Goal: Task Accomplishment & Management: Manage account settings

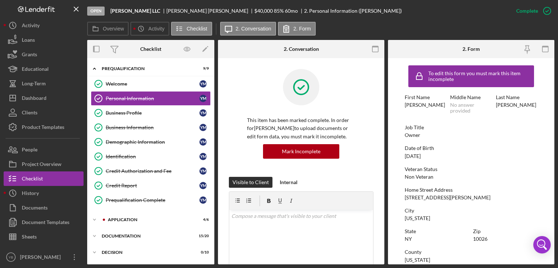
click at [254, 12] on div "$40,000 $40,000 85 % 60 mo" at bounding box center [279, 11] width 50 height 6
click at [115, 29] on label "Overview" at bounding box center [113, 29] width 21 height 6
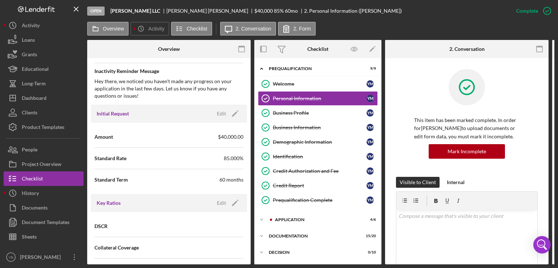
scroll to position [368, 0]
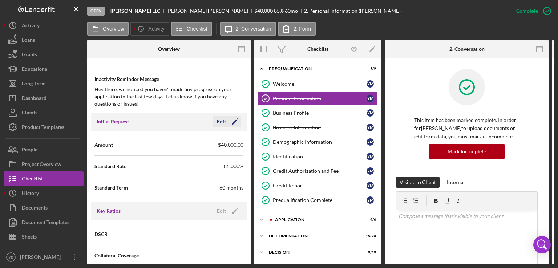
click at [235, 124] on icon "Icon/Edit" at bounding box center [235, 122] width 18 height 18
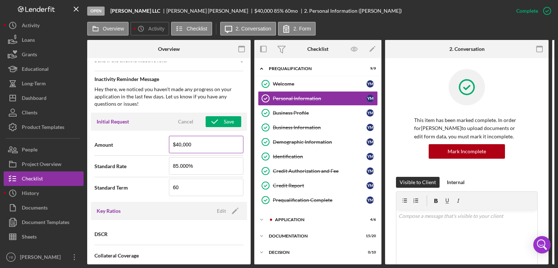
click at [179, 140] on input "$40,000" at bounding box center [206, 144] width 74 height 17
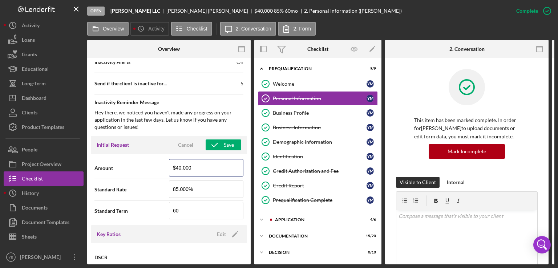
scroll to position [349, 0]
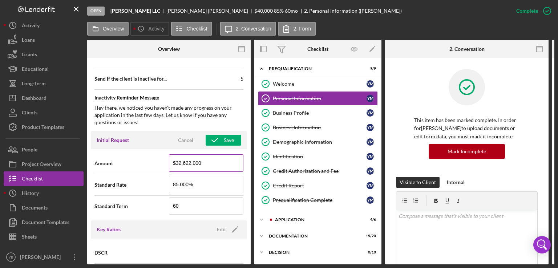
click at [234, 159] on input "$32,622,000" at bounding box center [206, 162] width 74 height 17
type input "$32,622"
click at [224, 141] on div "Save" at bounding box center [229, 140] width 10 height 11
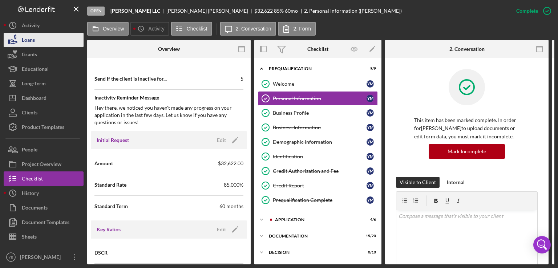
click at [26, 42] on div "Loans" at bounding box center [28, 41] width 13 height 16
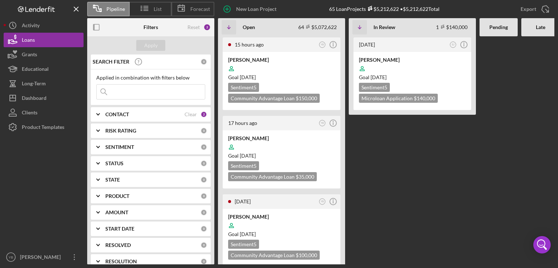
click at [382, 154] on Review "[DATE] SJ Icon/Info [PERSON_NAME] Goal [DATE] Sentiment 5 Microloan Application…" at bounding box center [412, 150] width 127 height 228
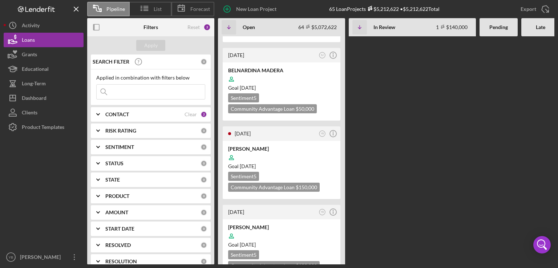
scroll to position [305, 0]
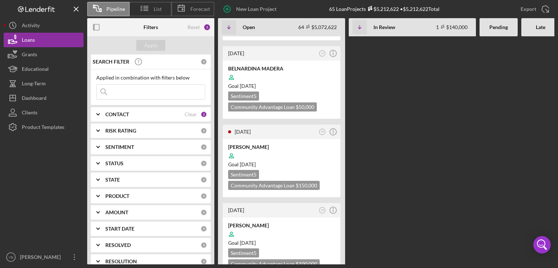
click at [116, 90] on input at bounding box center [151, 92] width 108 height 15
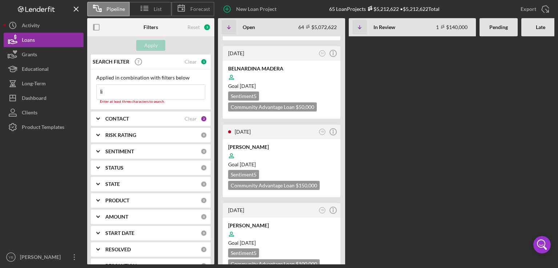
type input "l"
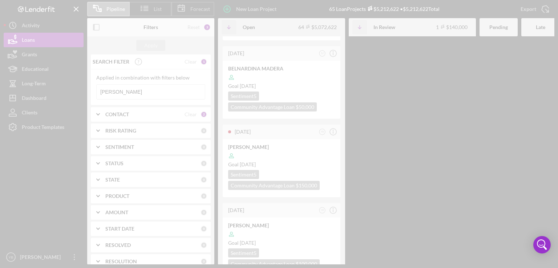
scroll to position [0, 0]
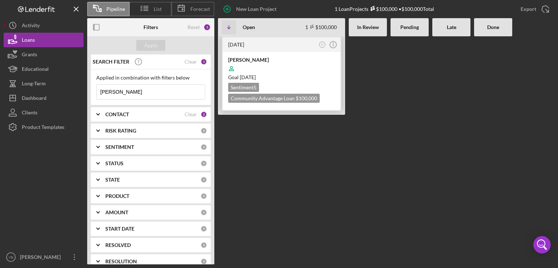
type input "[PERSON_NAME]"
click at [283, 68] on div at bounding box center [281, 69] width 107 height 14
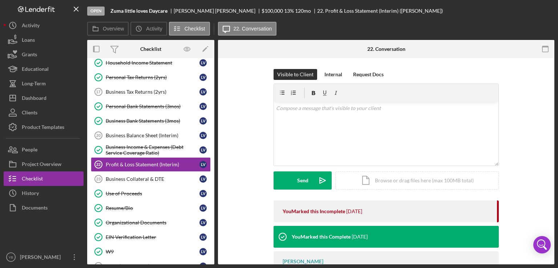
scroll to position [84, 0]
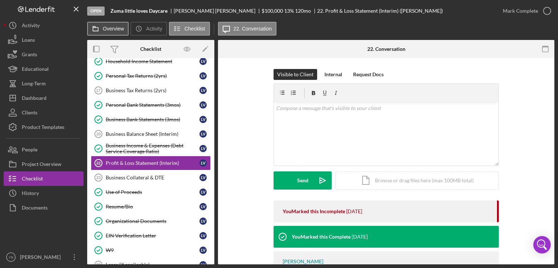
click at [110, 32] on button "Overview" at bounding box center [107, 29] width 41 height 14
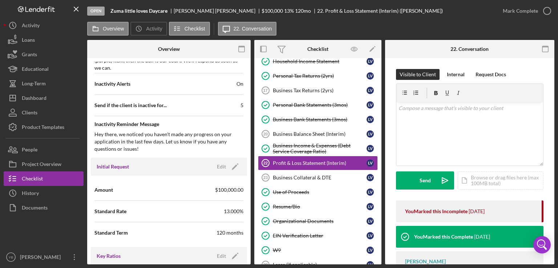
scroll to position [328, 0]
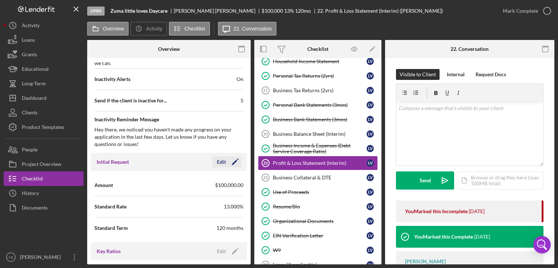
click at [232, 162] on polygon "button" at bounding box center [234, 162] width 5 height 5
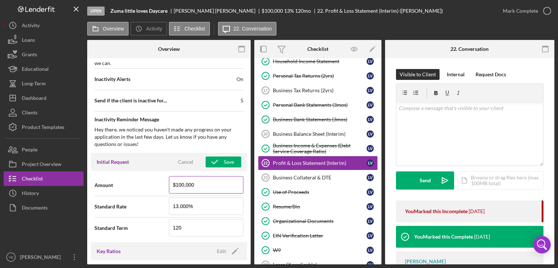
click at [181, 183] on input "$100,000" at bounding box center [206, 184] width 74 height 17
type input "$50,000"
click at [224, 159] on div "Save" at bounding box center [229, 161] width 10 height 11
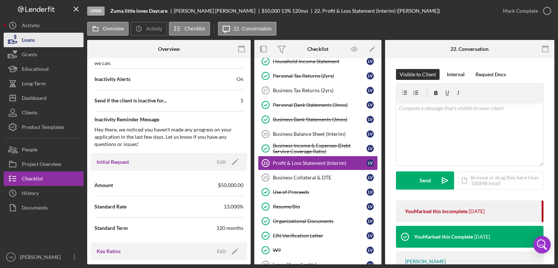
click at [57, 45] on button "Loans" at bounding box center [44, 40] width 80 height 15
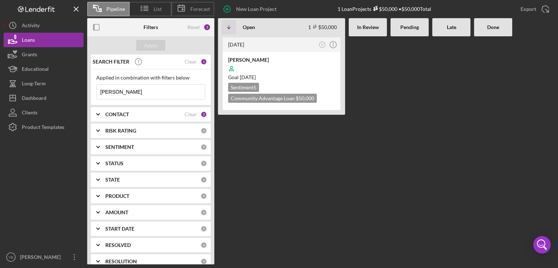
click at [132, 92] on input "[PERSON_NAME]" at bounding box center [151, 92] width 108 height 15
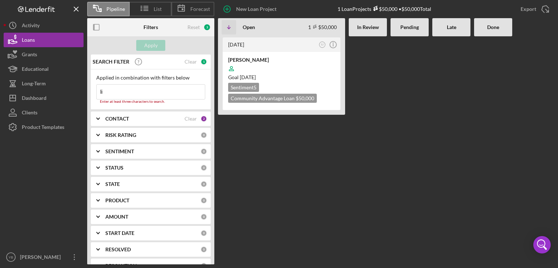
type input "l"
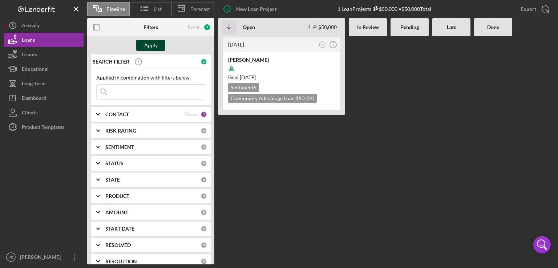
click at [150, 44] on div "Apply" at bounding box center [150, 45] width 13 height 11
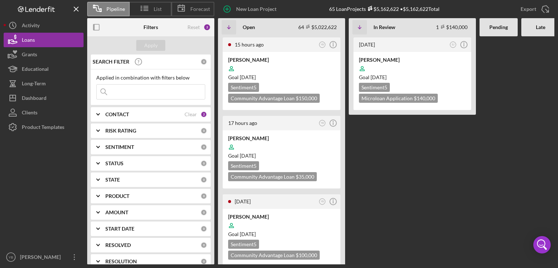
click at [408, 151] on Review "[DATE] SJ Icon/Info [PERSON_NAME] Goal [DATE] Sentiment 5 Microloan Application…" at bounding box center [412, 150] width 127 height 228
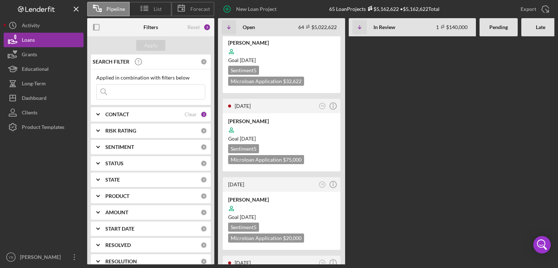
scroll to position [654, 0]
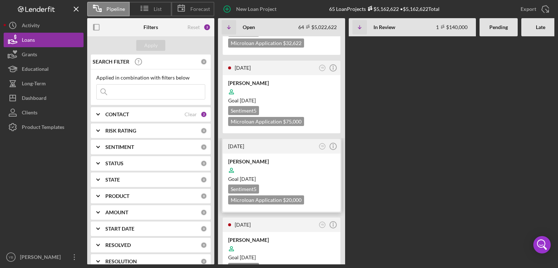
click at [308, 175] on div "Goal [DATE]" at bounding box center [281, 178] width 107 height 7
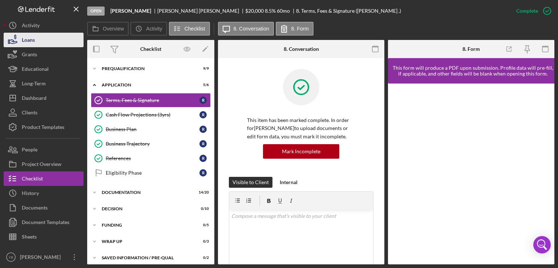
click at [38, 42] on button "Loans" at bounding box center [44, 40] width 80 height 15
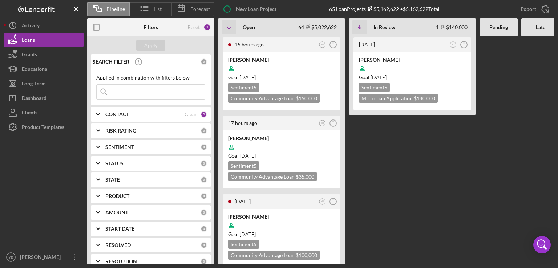
click at [118, 92] on input at bounding box center [151, 92] width 108 height 15
type input "[PERSON_NAME]"
click at [156, 46] on div "Apply" at bounding box center [150, 45] width 13 height 11
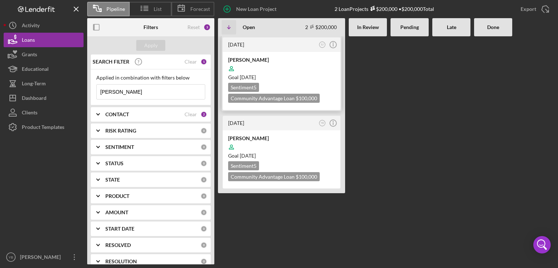
click at [280, 67] on div at bounding box center [281, 69] width 107 height 14
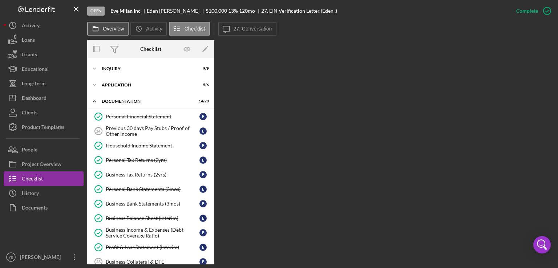
click at [116, 27] on label "Overview" at bounding box center [113, 29] width 21 height 6
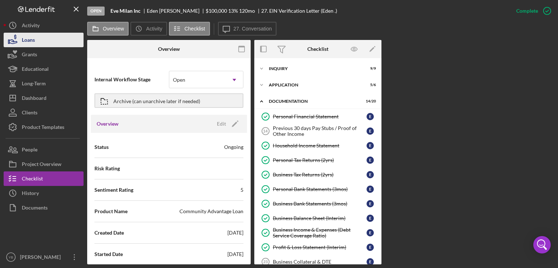
click at [51, 42] on button "Loans" at bounding box center [44, 40] width 80 height 15
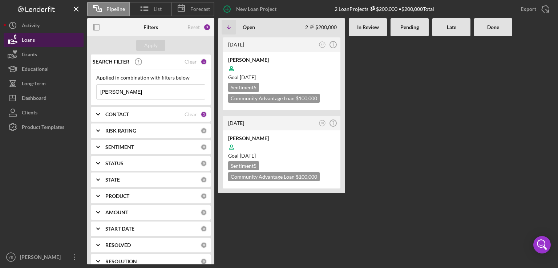
click at [37, 43] on button "Loans" at bounding box center [44, 40] width 80 height 15
click at [43, 42] on button "Loans" at bounding box center [44, 40] width 80 height 15
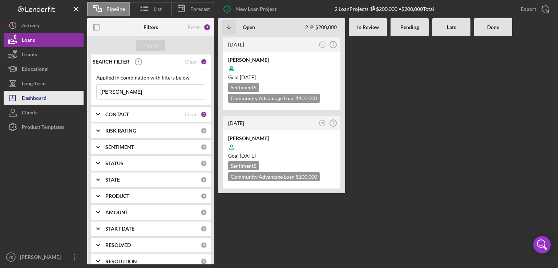
drag, startPoint x: 123, startPoint y: 90, endPoint x: 82, endPoint y: 92, distance: 41.8
click at [82, 92] on div "Pipeline List Forecast New Loan Project 2 Loan Projects $200,000 • $200,000 Tot…" at bounding box center [279, 132] width 550 height 264
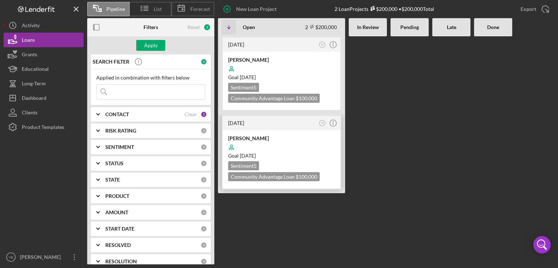
click at [297, 152] on div "Goal [DATE]" at bounding box center [281, 155] width 107 height 7
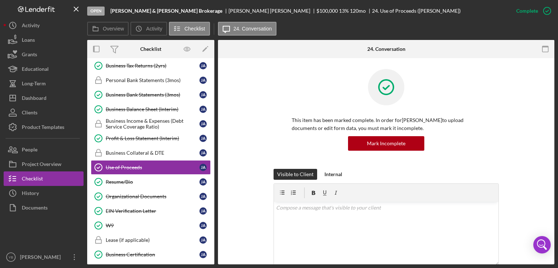
scroll to position [113, 0]
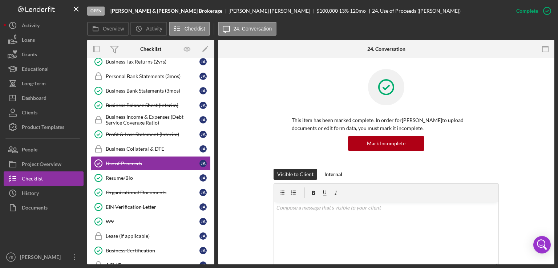
drag, startPoint x: 215, startPoint y: 138, endPoint x: 215, endPoint y: 144, distance: 5.4
click at [215, 144] on div "Overview Internal Workflow Stage Open Icon/Dropdown Arrow Archive (can unarchiv…" at bounding box center [320, 152] width 467 height 224
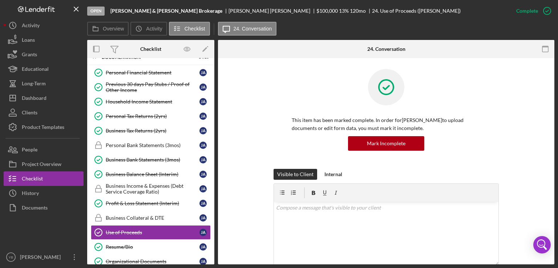
scroll to position [44, 0]
click at [137, 130] on div "Business Tax Returns (2yrs)" at bounding box center [153, 131] width 94 height 6
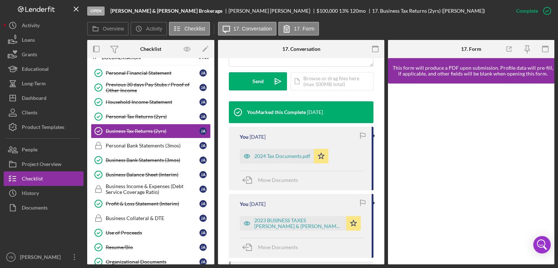
scroll to position [209, 0]
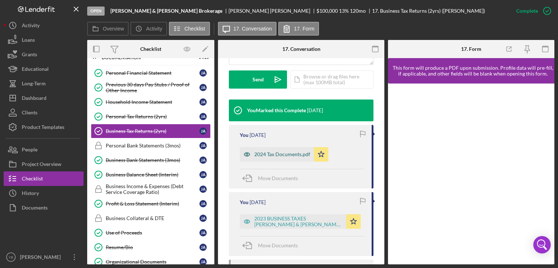
click at [290, 157] on div "2024 Tax Documents.pdf" at bounding box center [282, 154] width 56 height 6
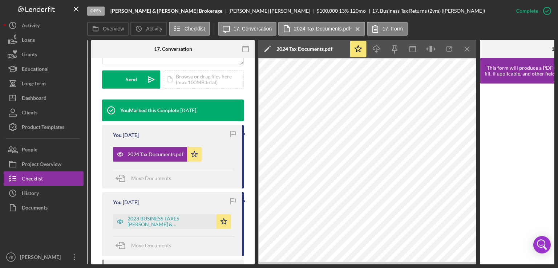
scroll to position [0, 127]
drag, startPoint x: 254, startPoint y: 155, endPoint x: 253, endPoint y: 142, distance: 13.2
click at [253, 142] on div "Overview Internal Workflow Stage Open Icon/Dropdown Arrow Archive (can unarchiv…" at bounding box center [320, 152] width 467 height 224
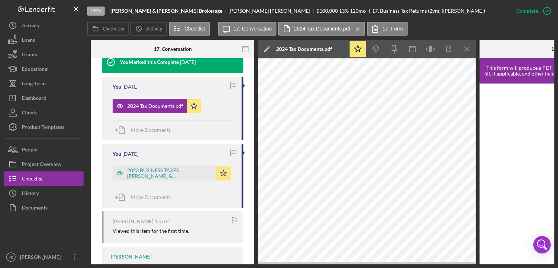
scroll to position [264, 0]
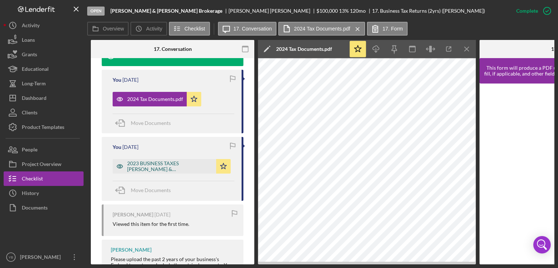
click at [174, 172] on div "2023 BUSINESS TAXES [PERSON_NAME] & [PERSON_NAME] BROKAGE.pdf" at bounding box center [169, 166] width 85 height 12
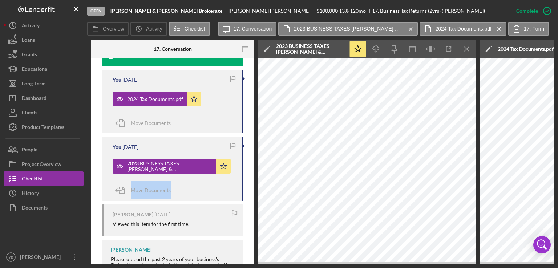
drag, startPoint x: 254, startPoint y: 205, endPoint x: 252, endPoint y: 162, distance: 43.6
click at [252, 162] on div "Overview Internal Workflow Stage Open Icon/Dropdown Arrow Archive (can unarchiv…" at bounding box center [320, 152] width 467 height 224
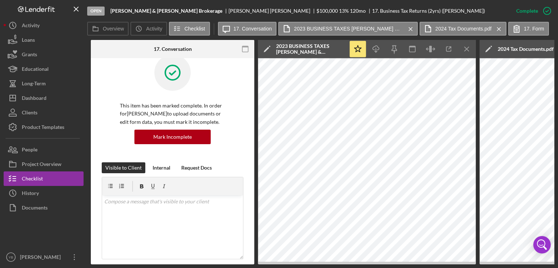
scroll to position [0, 0]
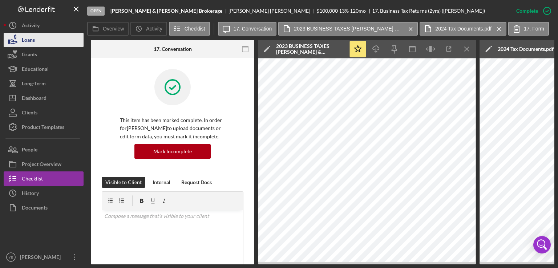
click at [36, 41] on button "Loans" at bounding box center [44, 40] width 80 height 15
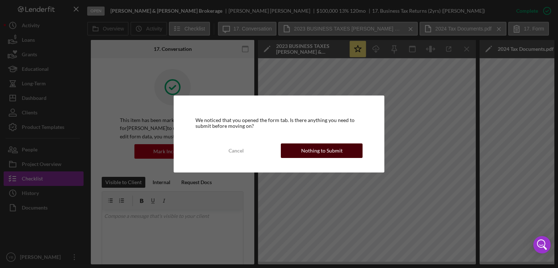
click at [328, 148] on div "Nothing to Submit" at bounding box center [321, 150] width 41 height 15
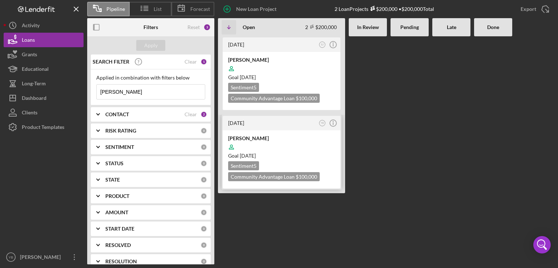
click at [293, 157] on div "Goal [DATE]" at bounding box center [281, 155] width 107 height 7
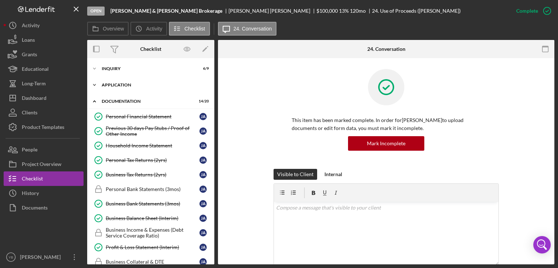
click at [117, 85] on div "Application" at bounding box center [153, 85] width 103 height 4
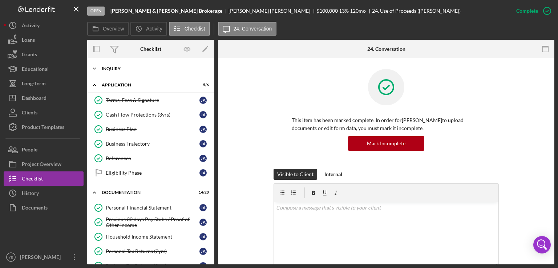
click at [114, 68] on div "Inquiry" at bounding box center [153, 68] width 103 height 4
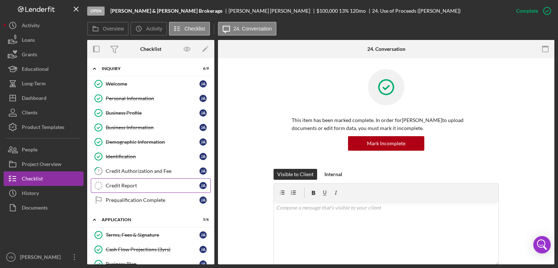
click at [127, 185] on div "Credit Report" at bounding box center [153, 186] width 94 height 6
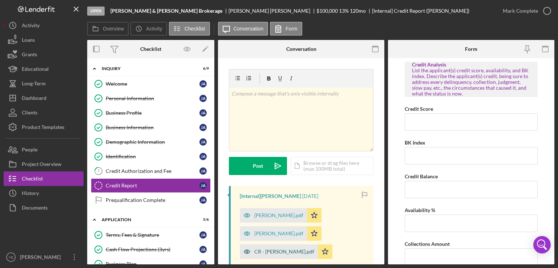
click at [282, 253] on div "CR - [PERSON_NAME].pdf" at bounding box center [284, 252] width 60 height 6
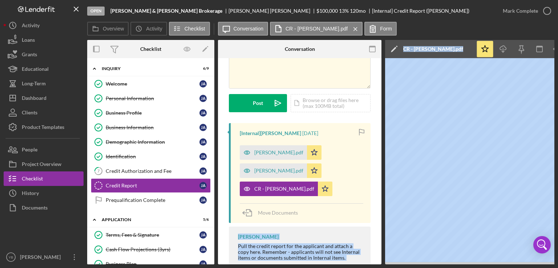
scroll to position [85, 0]
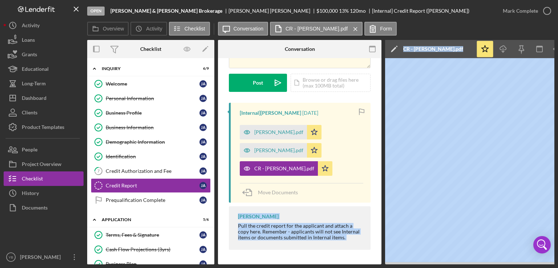
drag, startPoint x: 367, startPoint y: 265, endPoint x: 406, endPoint y: 262, distance: 38.6
click at [406, 262] on div "Open [PERSON_NAME] & [PERSON_NAME] Brokerage [PERSON_NAME] $100,000 $100,000 13…" at bounding box center [279, 134] width 558 height 268
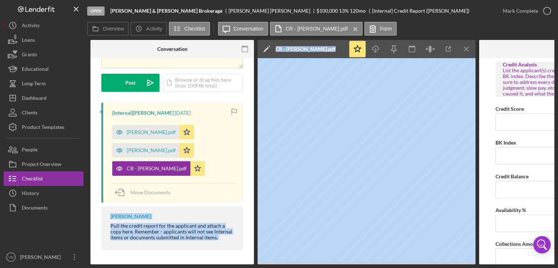
scroll to position [0, 138]
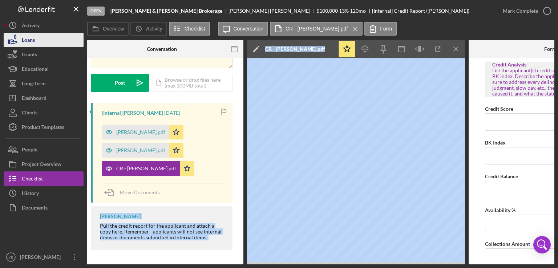
click at [49, 44] on button "Loans" at bounding box center [44, 40] width 80 height 15
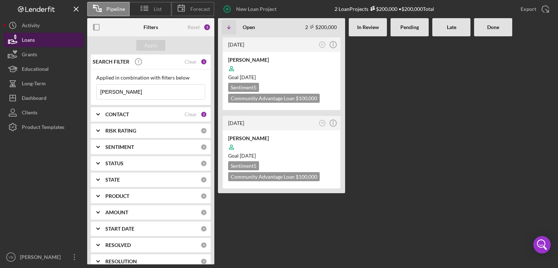
click at [37, 43] on button "Loans" at bounding box center [44, 40] width 80 height 15
drag, startPoint x: 134, startPoint y: 92, endPoint x: 86, endPoint y: 88, distance: 48.1
click at [86, 88] on div "Pipeline List Forecast New Loan Project 2 Loan Projects $200,000 • $200,000 Tot…" at bounding box center [279, 132] width 550 height 264
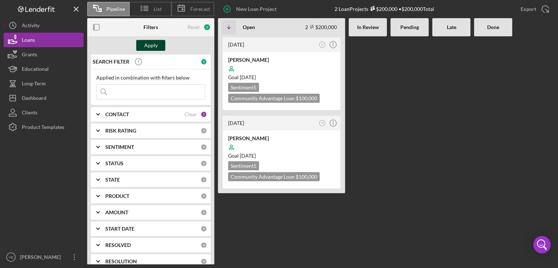
click at [153, 47] on div "Apply" at bounding box center [150, 45] width 13 height 11
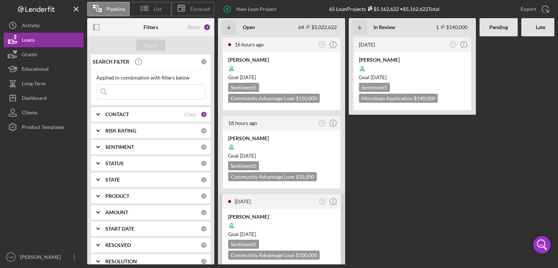
click at [305, 225] on div at bounding box center [281, 226] width 107 height 14
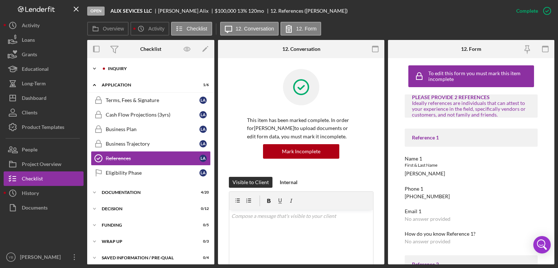
click at [125, 72] on div "Icon/Expander Inquiry 1 / 9" at bounding box center [150, 68] width 127 height 15
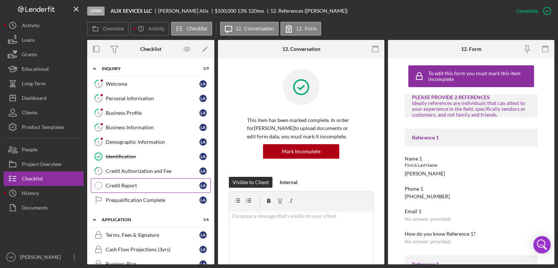
click at [126, 187] on div "Credit Report" at bounding box center [153, 186] width 94 height 6
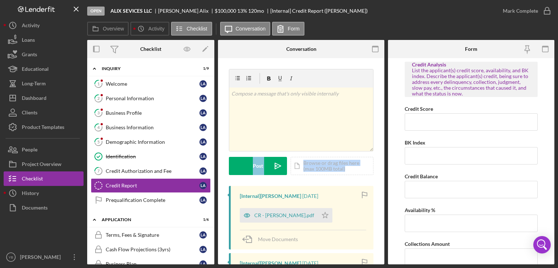
drag, startPoint x: 385, startPoint y: 141, endPoint x: 380, endPoint y: 176, distance: 35.2
click at [380, 176] on div "Overview Internal Workflow Stage Open Icon/Dropdown Arrow Archive (can unarchiv…" at bounding box center [320, 152] width 467 height 224
click at [380, 176] on div "v Color teal Color pink Remove color Add row above Add row below Add column bef…" at bounding box center [301, 218] width 166 height 320
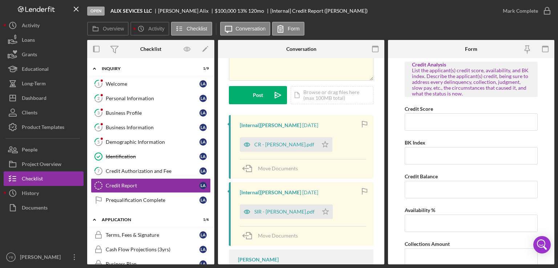
scroll to position [71, 0]
click at [276, 211] on div "SIR - [PERSON_NAME].pdf" at bounding box center [284, 211] width 60 height 6
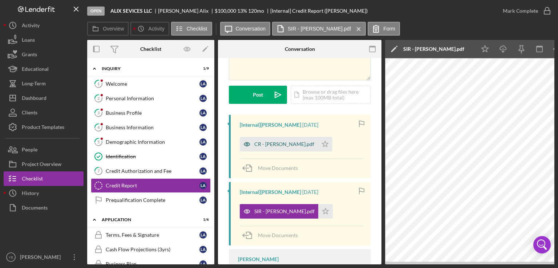
click at [275, 143] on div "CR - [PERSON_NAME].pdf" at bounding box center [284, 144] width 60 height 6
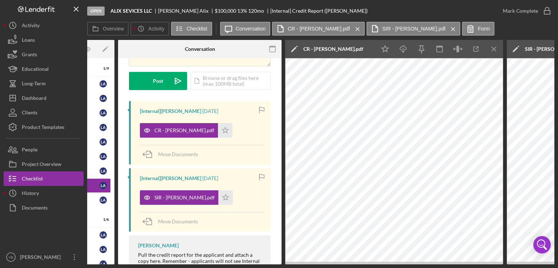
scroll to position [0, 98]
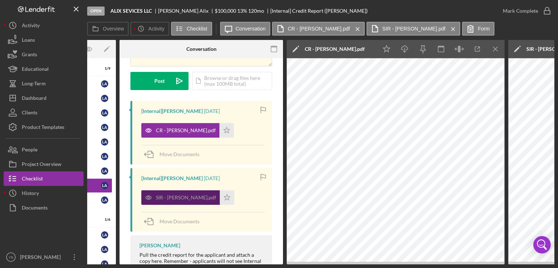
click at [163, 196] on div "SIR - [PERSON_NAME].pdf" at bounding box center [186, 198] width 60 height 6
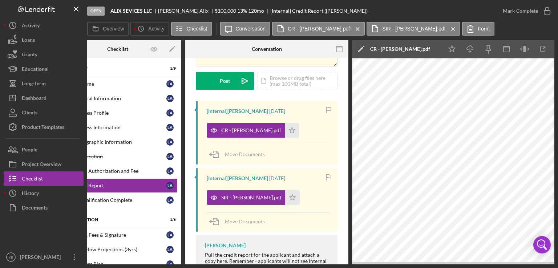
scroll to position [0, 335]
